Goal: Check status: Check status

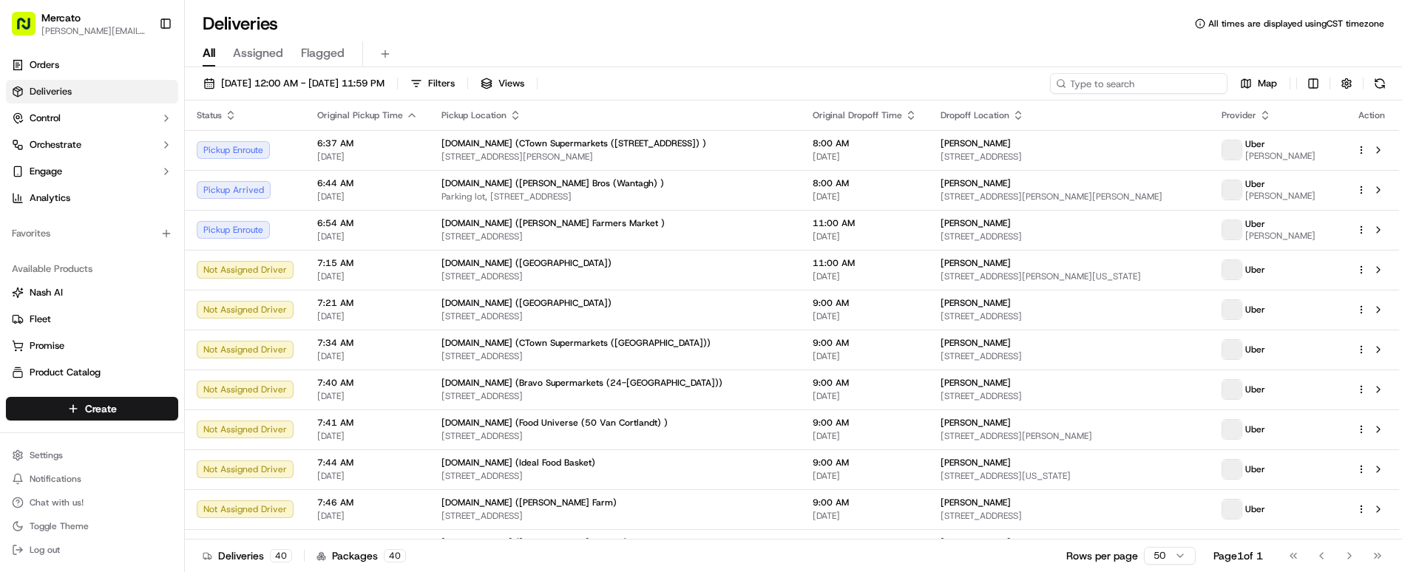
click at [1215, 73] on input at bounding box center [1138, 83] width 177 height 21
click at [1181, 73] on input at bounding box center [1138, 83] width 177 height 21
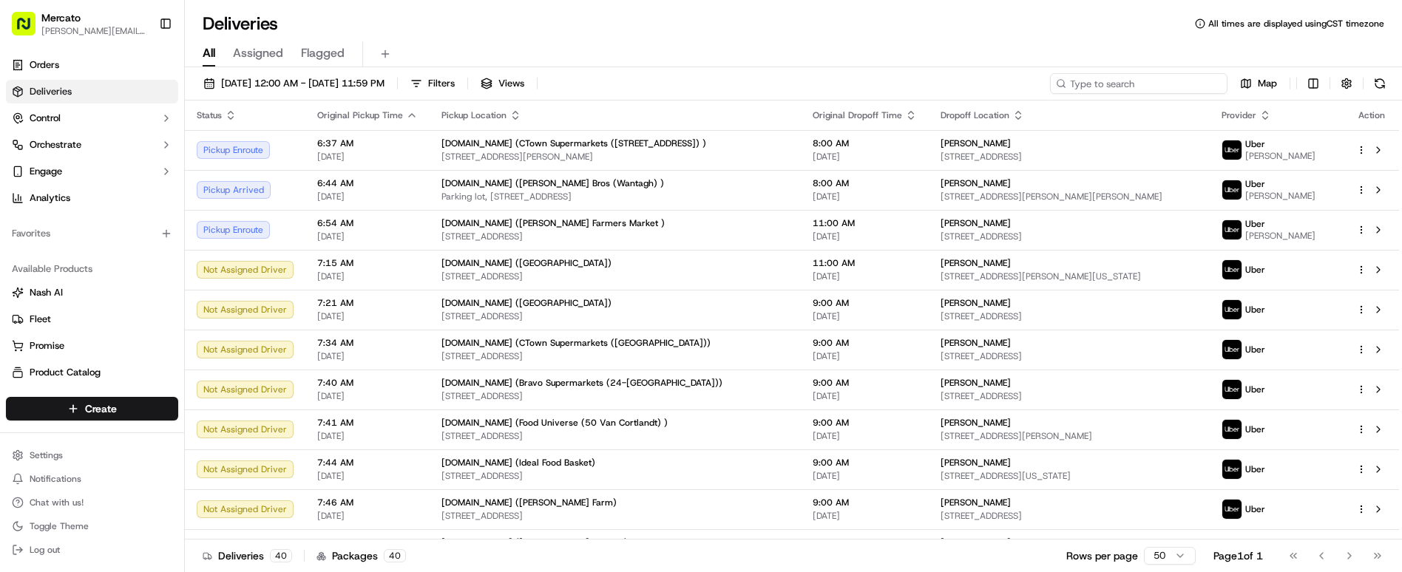
paste input "job_Z2TfPGxMSNjGL69SvXXeBv"
type input "job_Z2TfPGxMSNjGL69SvXXeBv"
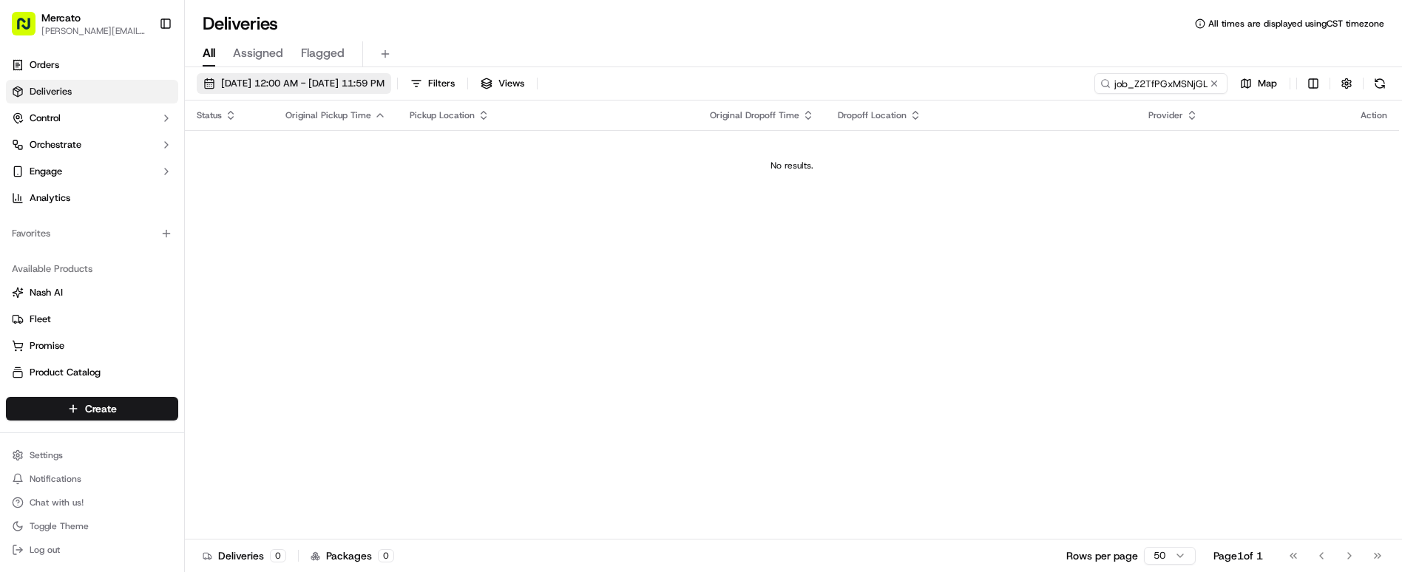
click at [274, 77] on span "09/17/2025 12:00 AM - 09/17/2025 11:59 PM" at bounding box center [302, 83] width 163 height 13
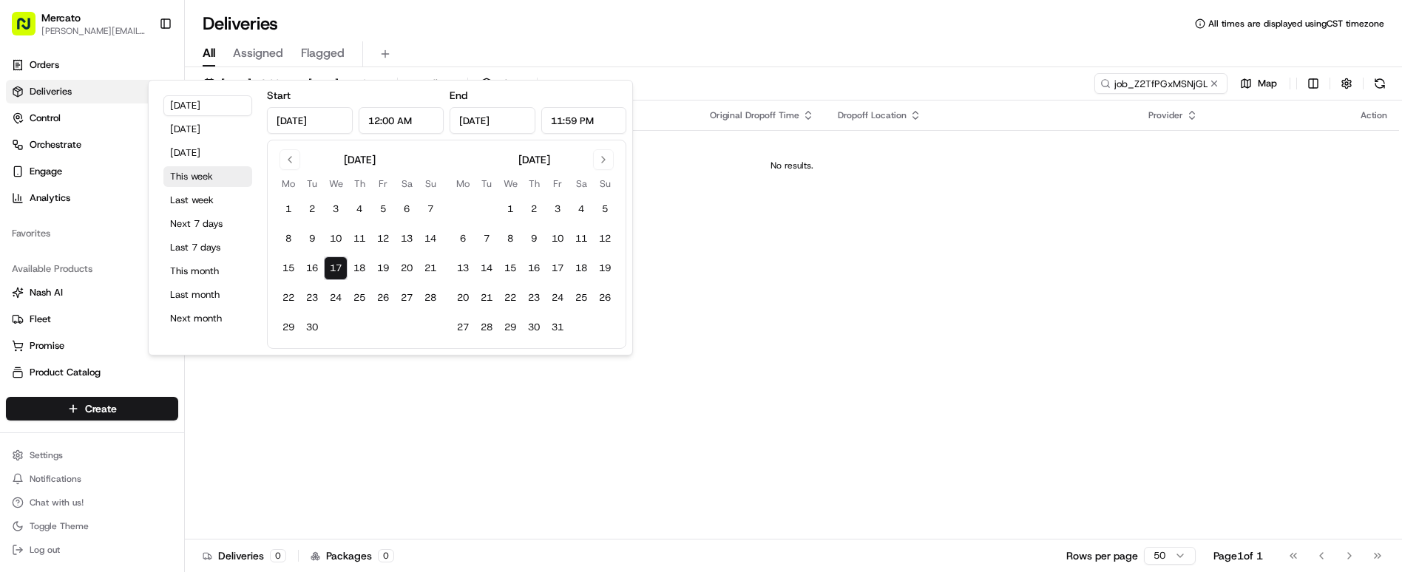
click at [204, 166] on button "This week" at bounding box center [207, 176] width 89 height 21
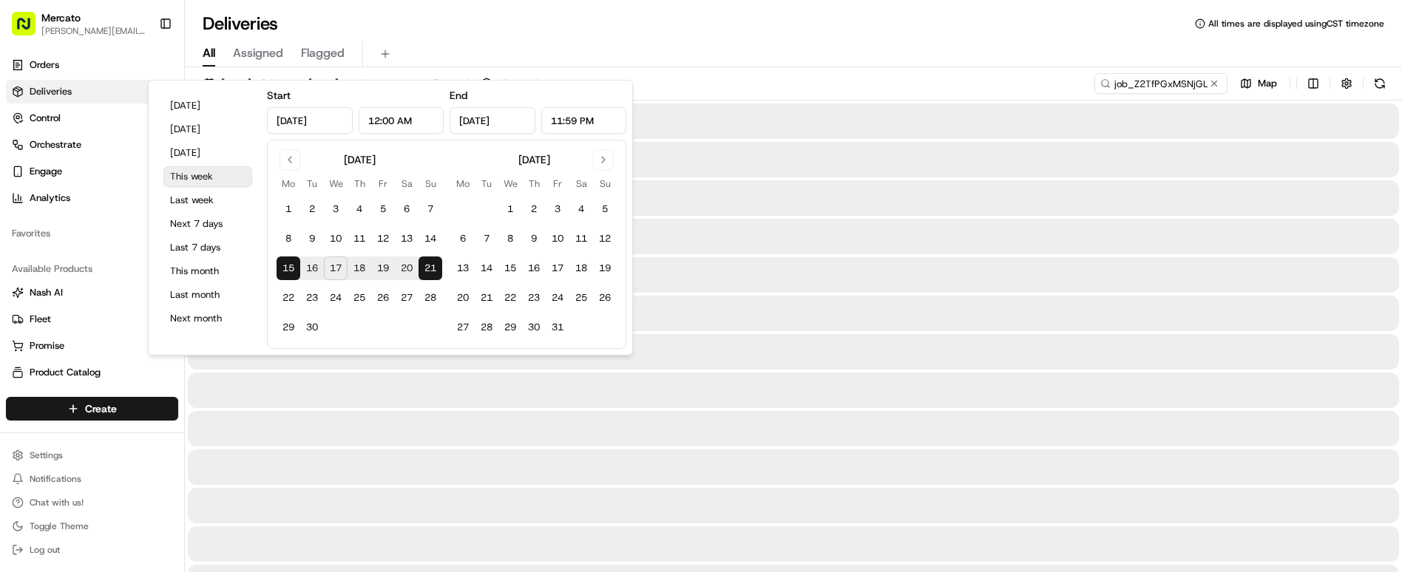
type input "Sep 15, 2025"
type input "Sep 21, 2025"
click at [855, 334] on div at bounding box center [793, 351] width 1211 height 35
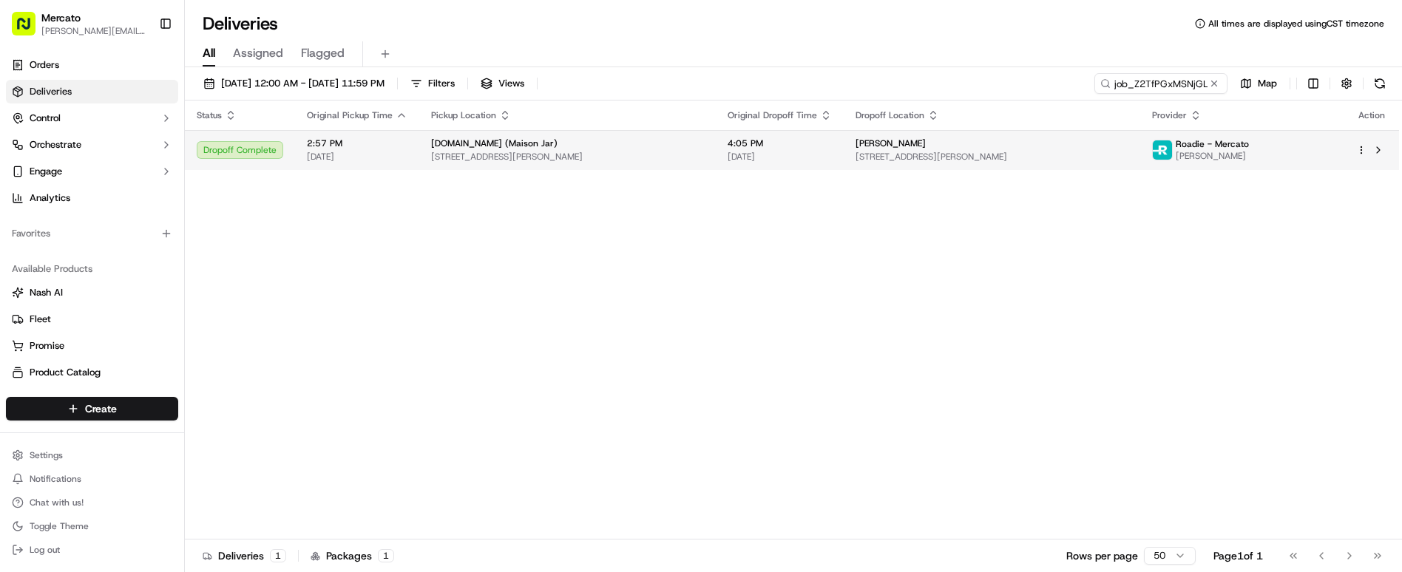
click at [728, 151] on span "[DATE]" at bounding box center [780, 157] width 104 height 12
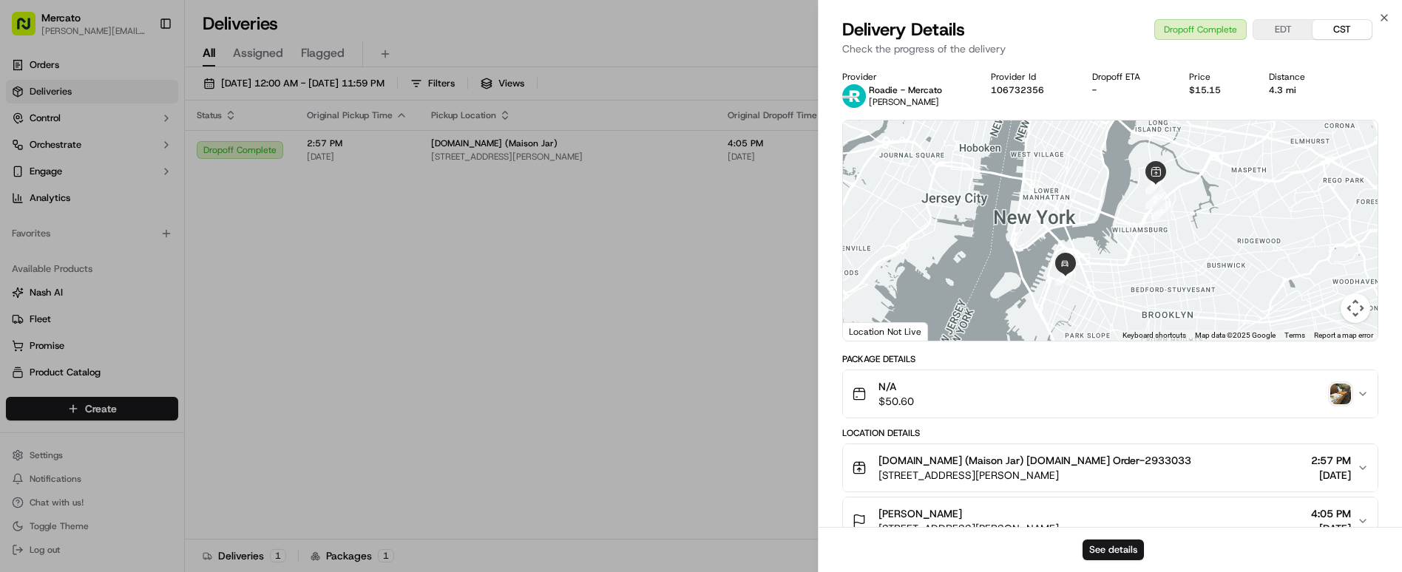
click at [1349, 384] on img "button" at bounding box center [1340, 394] width 21 height 21
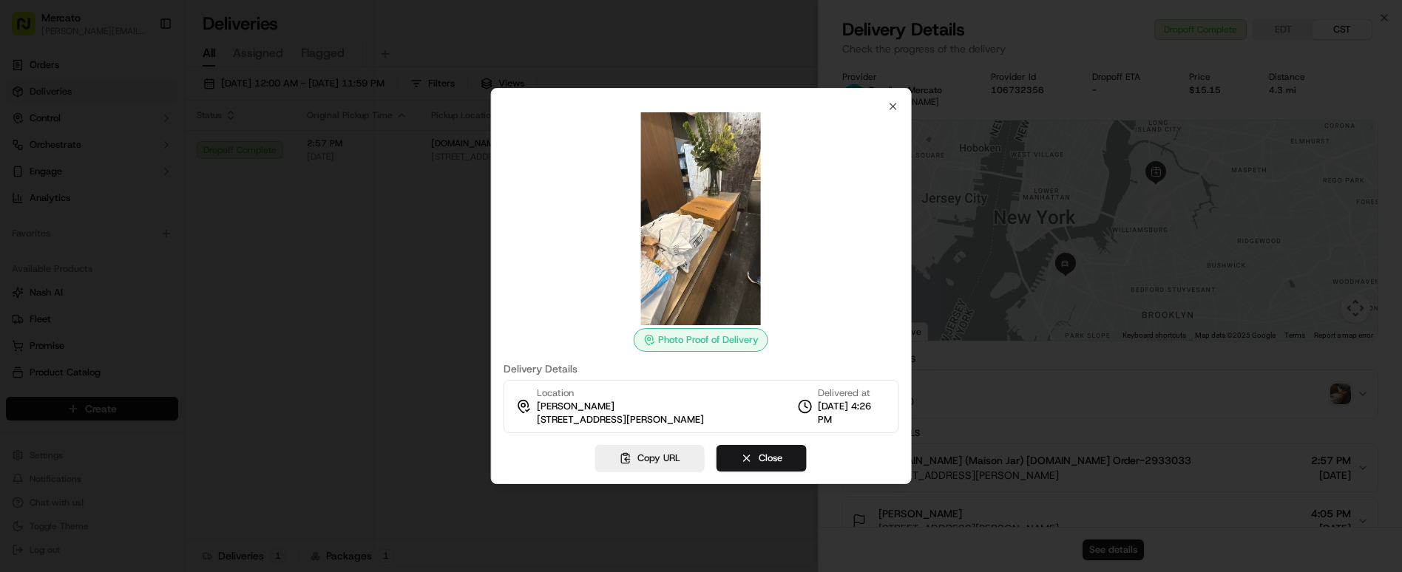
click at [1102, 174] on div at bounding box center [701, 286] width 1402 height 572
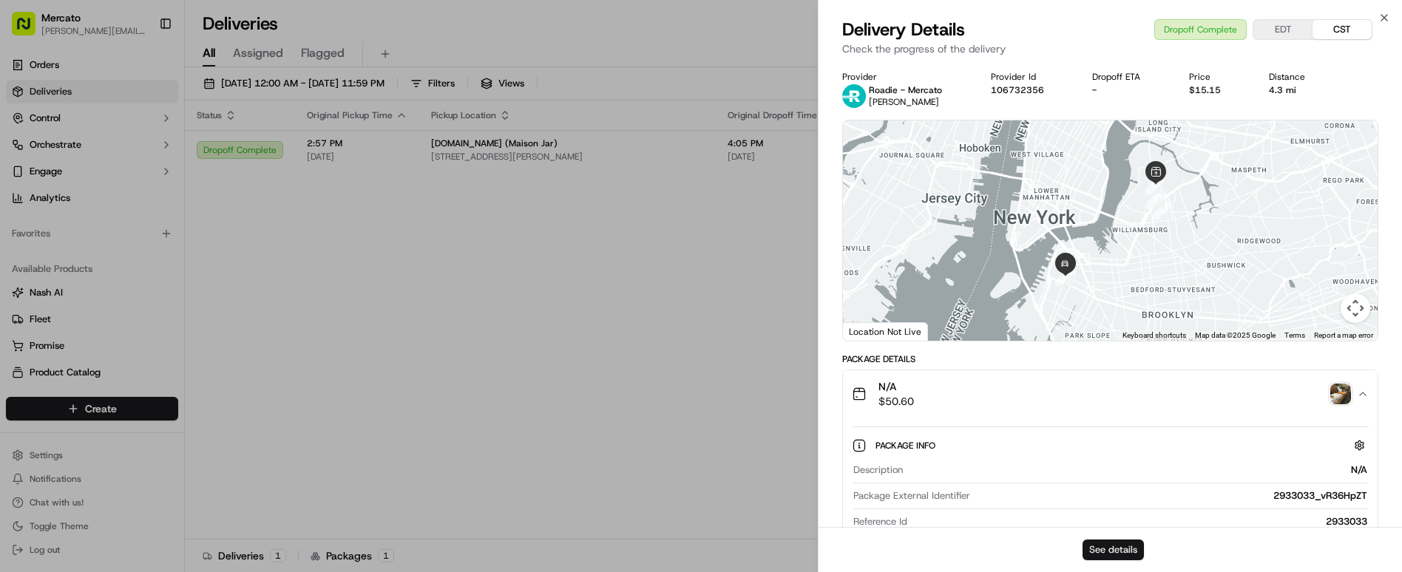
click at [1097, 558] on button "See details" at bounding box center [1112, 550] width 61 height 21
click at [1108, 569] on div "See details" at bounding box center [1109, 549] width 583 height 45
click at [1113, 554] on button "See details" at bounding box center [1112, 550] width 61 height 21
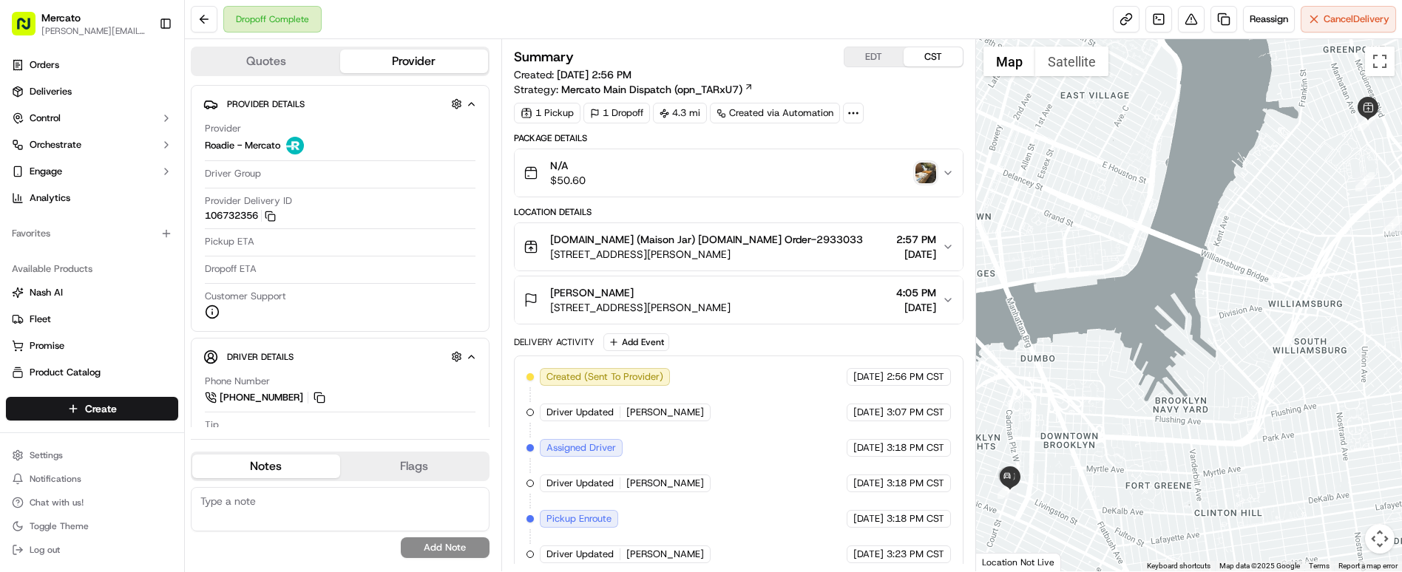
click at [913, 158] on div "N/A $50.60" at bounding box center [732, 173] width 418 height 30
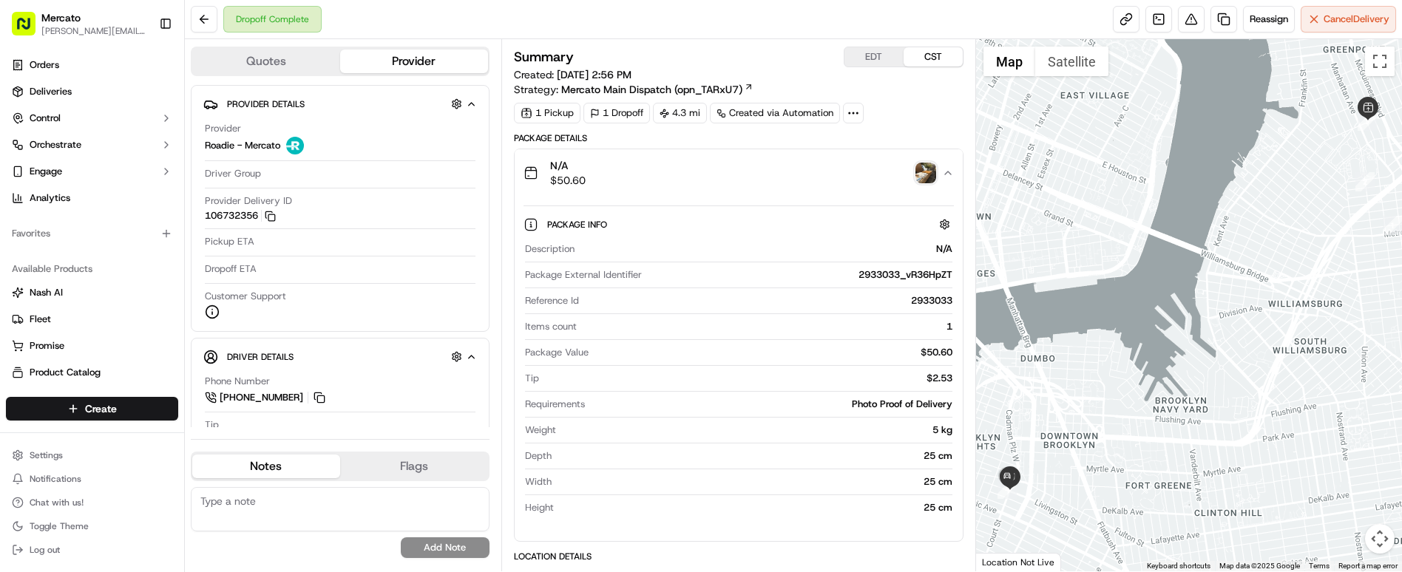
click at [926, 163] on img "button" at bounding box center [925, 173] width 21 height 21
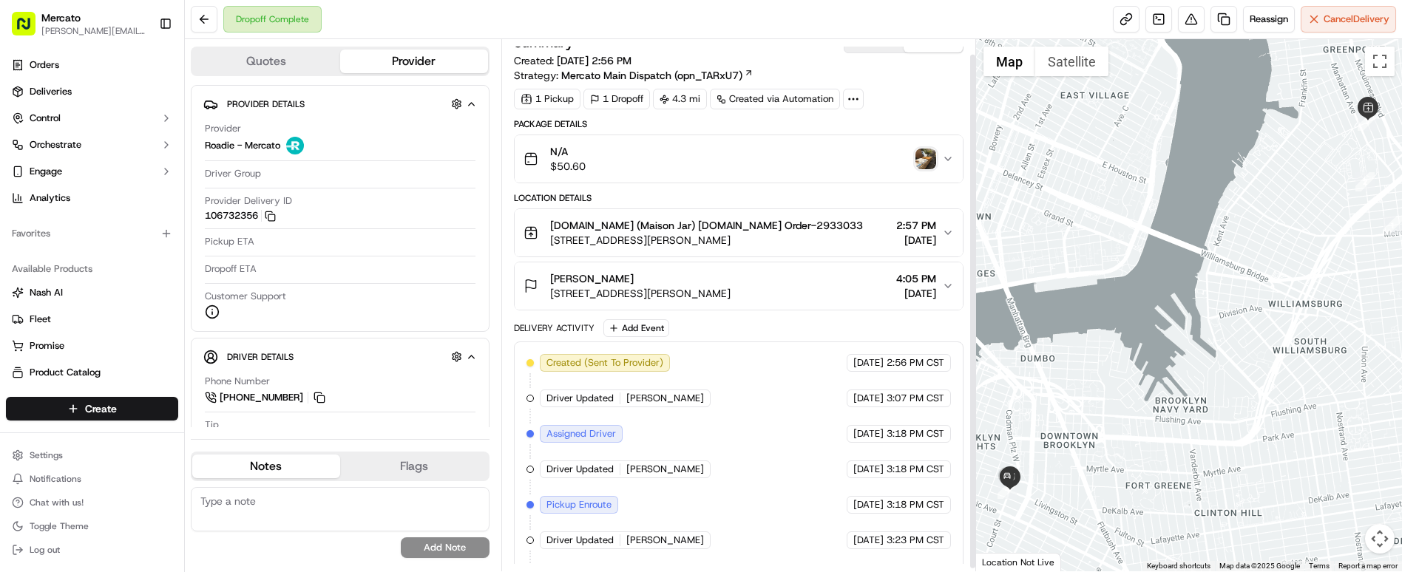
scroll to position [18, 0]
